Goal: Task Accomplishment & Management: Manage account settings

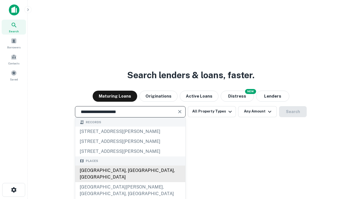
click at [130, 182] on div "[GEOGRAPHIC_DATA], [GEOGRAPHIC_DATA], [GEOGRAPHIC_DATA]" at bounding box center [130, 174] width 110 height 17
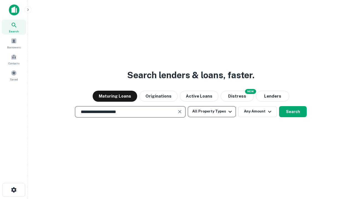
type input "**********"
click at [212, 112] on button "All Property Types" at bounding box center [212, 111] width 48 height 11
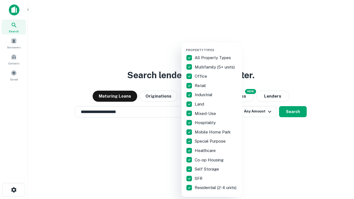
click at [216, 47] on button "button" at bounding box center [216, 47] width 61 height 0
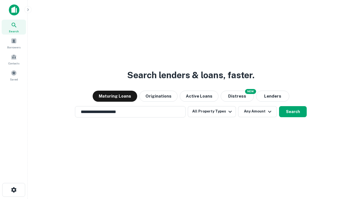
scroll to position [3, 67]
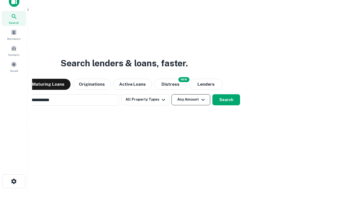
click at [172, 94] on button "Any Amount" at bounding box center [191, 99] width 39 height 11
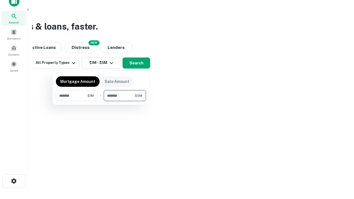
type input "*******"
click at [101, 101] on button "button" at bounding box center [101, 101] width 90 height 0
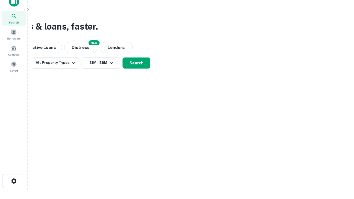
scroll to position [3, 102]
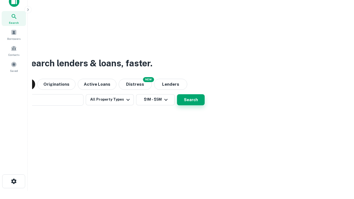
click at [177, 94] on button "Search" at bounding box center [191, 99] width 28 height 11
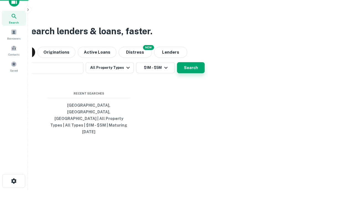
scroll to position [15, 157]
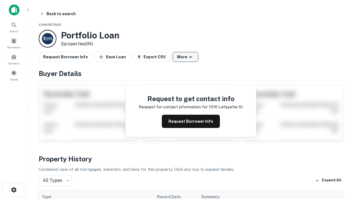
click at [185, 57] on button "More" at bounding box center [186, 57] width 26 height 10
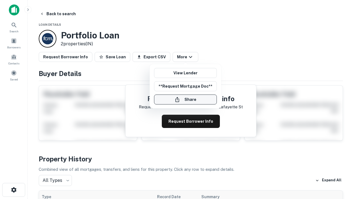
click at [185, 100] on button "Share" at bounding box center [185, 100] width 63 height 10
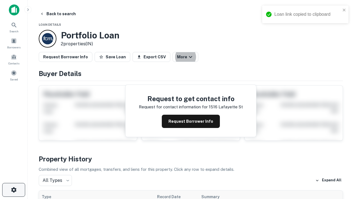
click at [14, 190] on icon "button" at bounding box center [14, 190] width 7 height 7
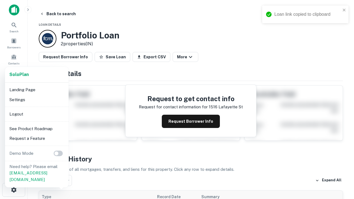
click at [37, 114] on li "Logout" at bounding box center [36, 114] width 59 height 10
